Goal: Task Accomplishment & Management: Complete application form

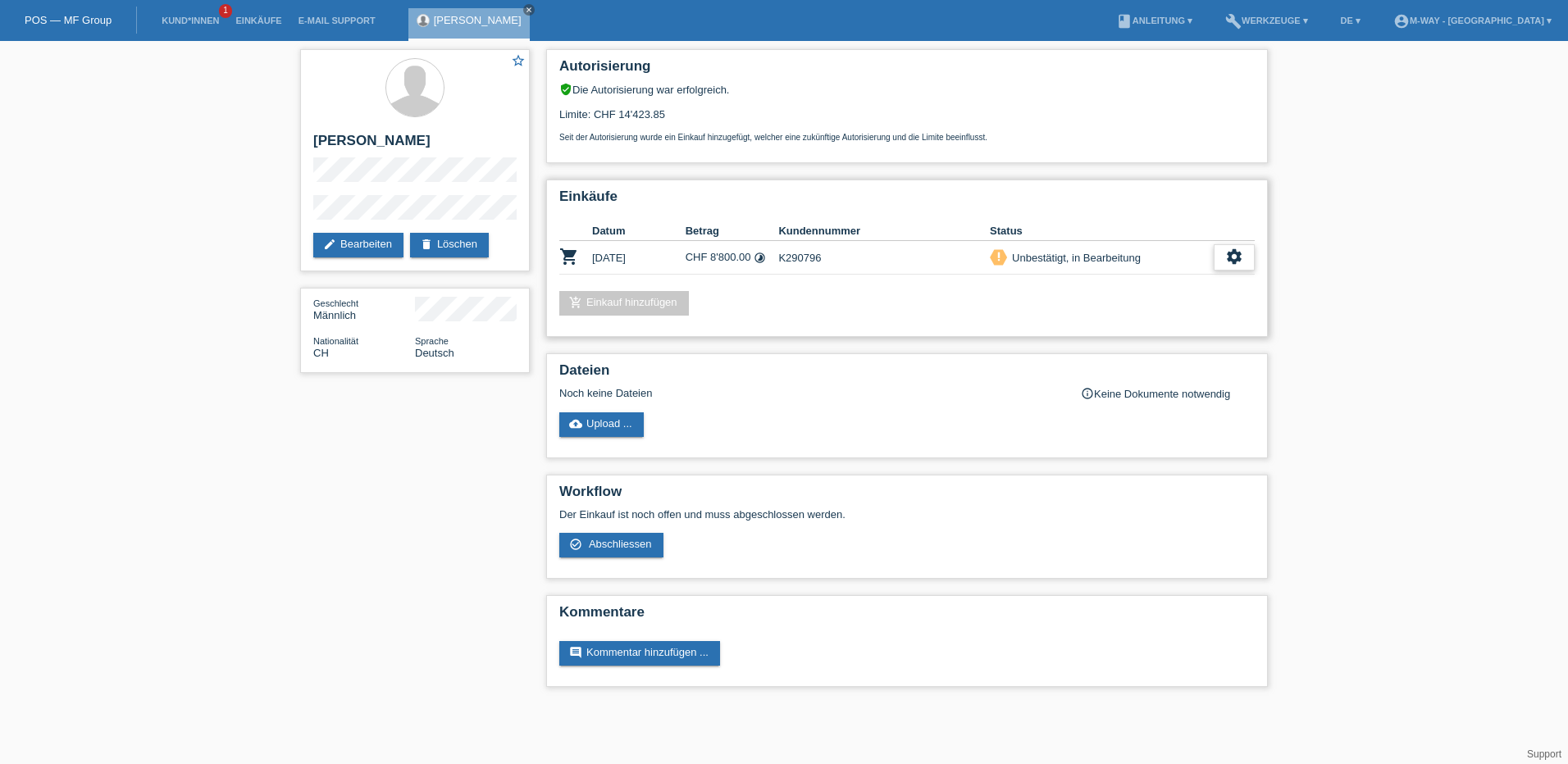
click at [1224, 262] on div "settings" at bounding box center [1234, 257] width 41 height 26
click at [1147, 331] on div "check_circle_outline Abschliessen" at bounding box center [1150, 332] width 208 height 25
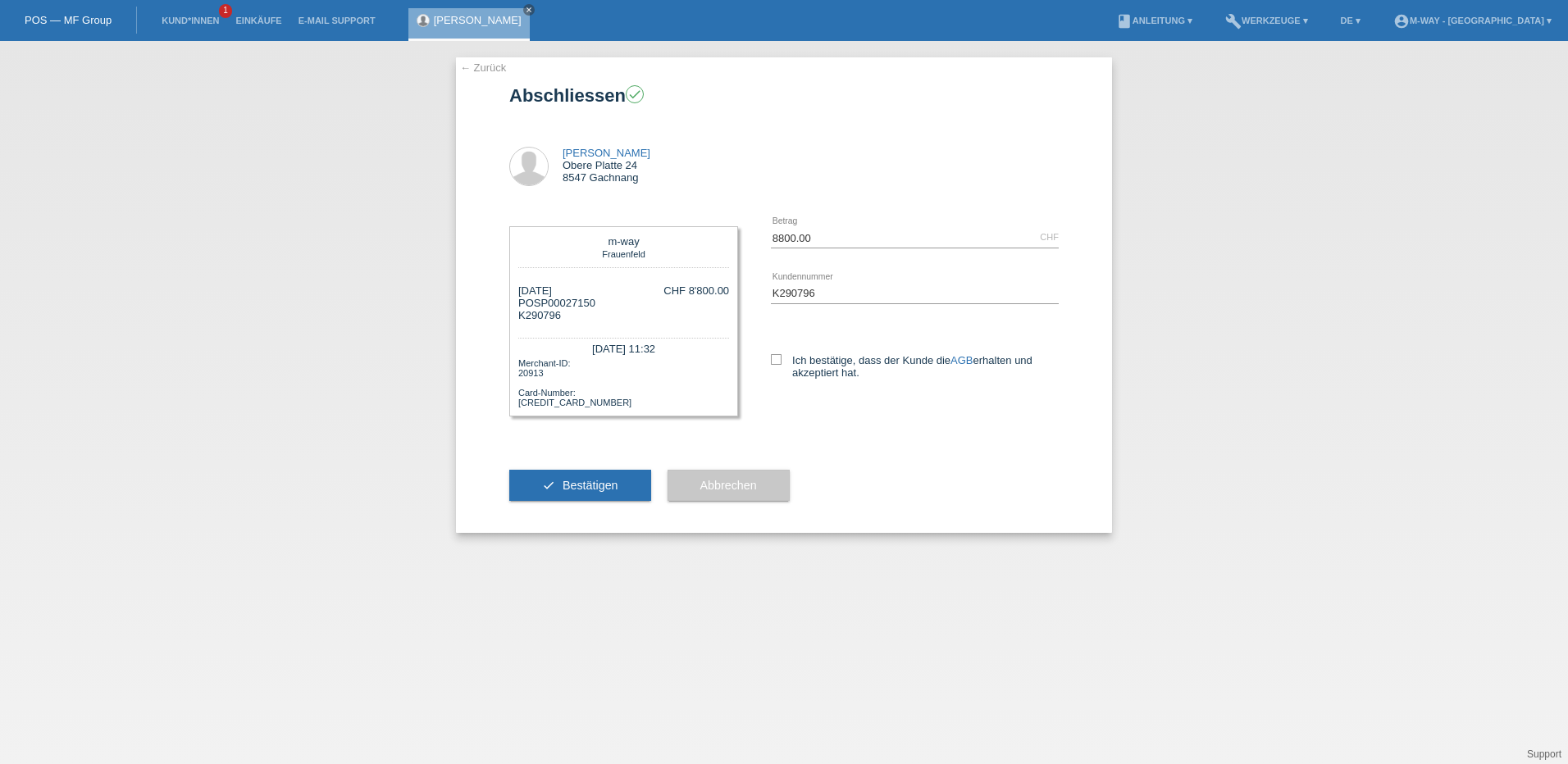
click at [770, 365] on div "8800.00 CHF error Betrag K290796 error AGB" at bounding box center [898, 310] width 320 height 201
click at [778, 357] on icon at bounding box center [775, 359] width 10 height 10
click at [778, 357] on input "Ich bestätige, dass der Kunde die AGB erhalten und akzeptiert hat." at bounding box center [775, 359] width 10 height 10
checkbox input "true"
click at [608, 498] on button "check Bestätigen" at bounding box center [580, 486] width 142 height 32
